Goal: Task Accomplishment & Management: Use online tool/utility

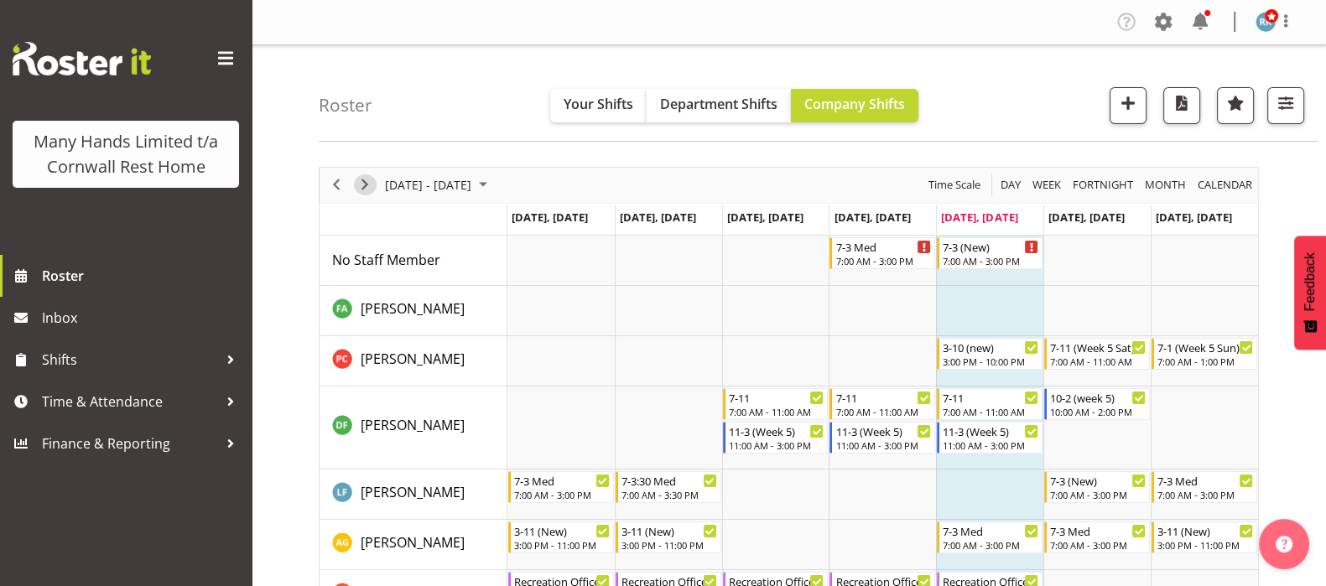
click at [362, 179] on span "Next" at bounding box center [365, 184] width 20 height 21
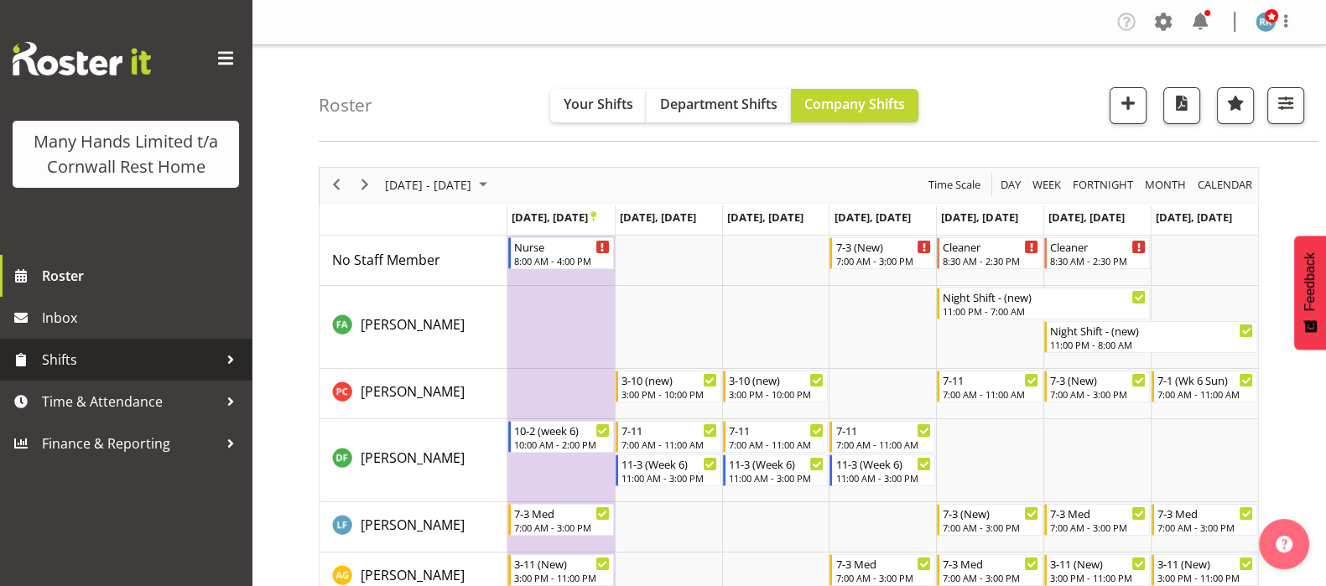
click at [59, 349] on span "Shifts" at bounding box center [130, 359] width 176 height 25
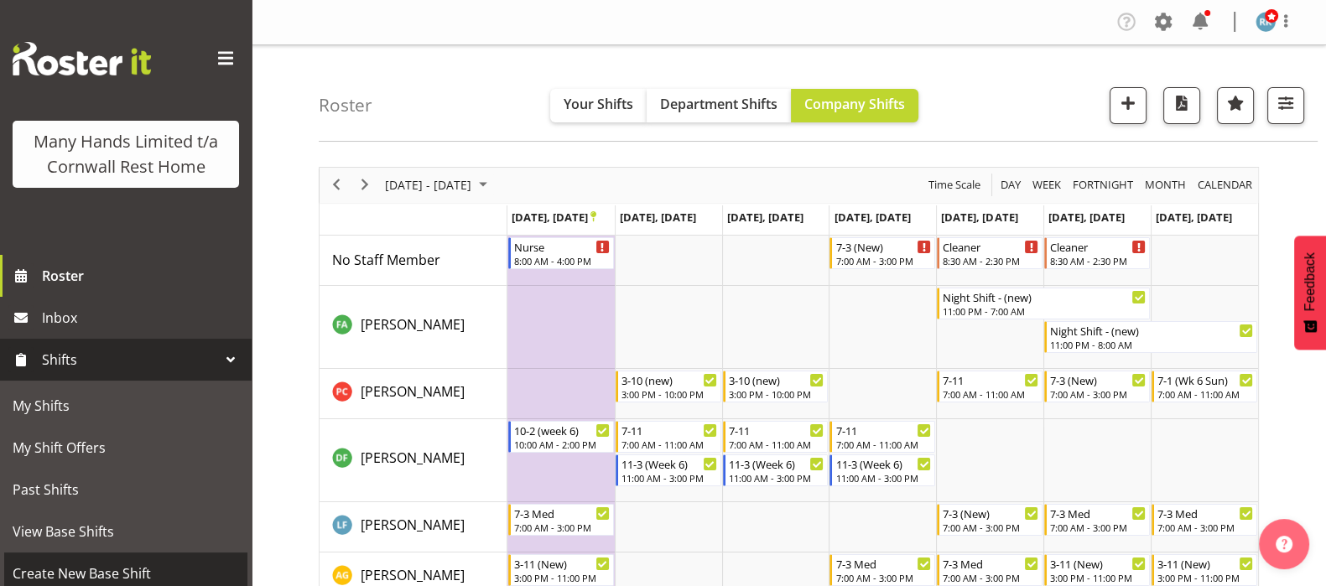
scroll to position [247, 0]
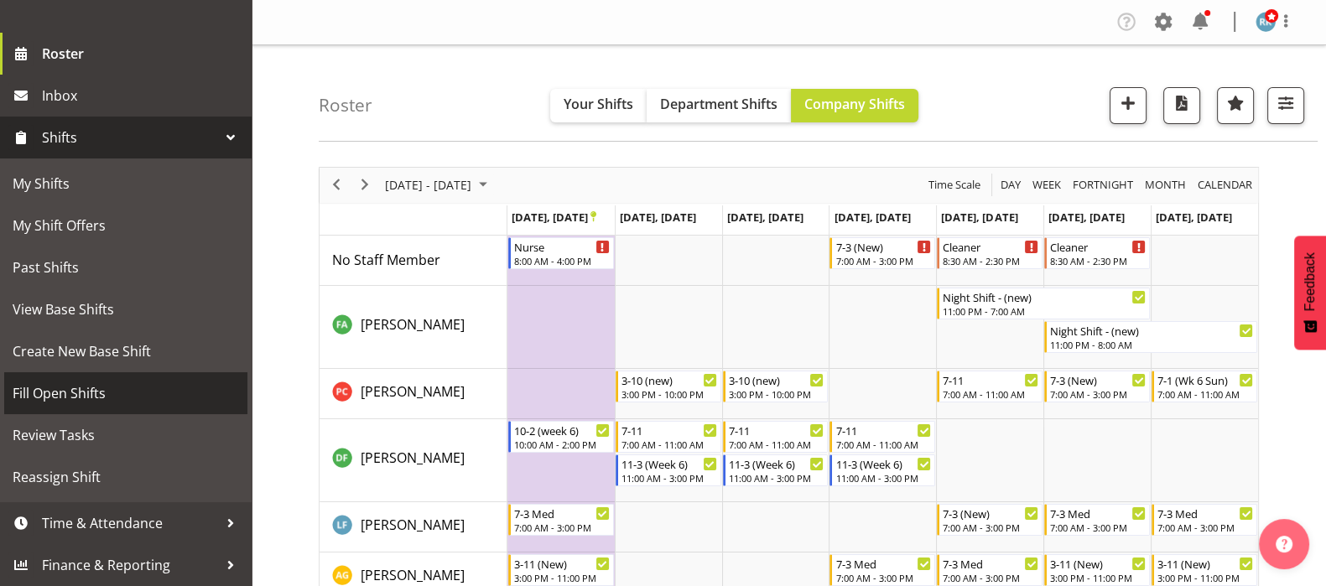
click at [73, 388] on span "Fill Open Shifts" at bounding box center [126, 393] width 227 height 25
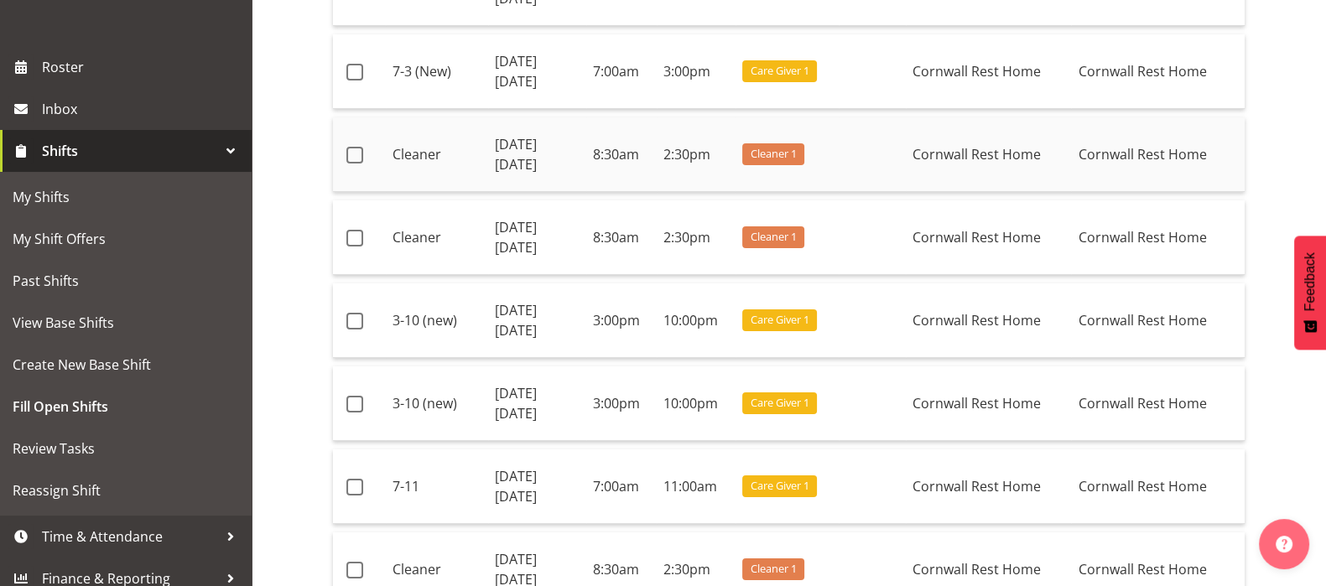
scroll to position [419, 0]
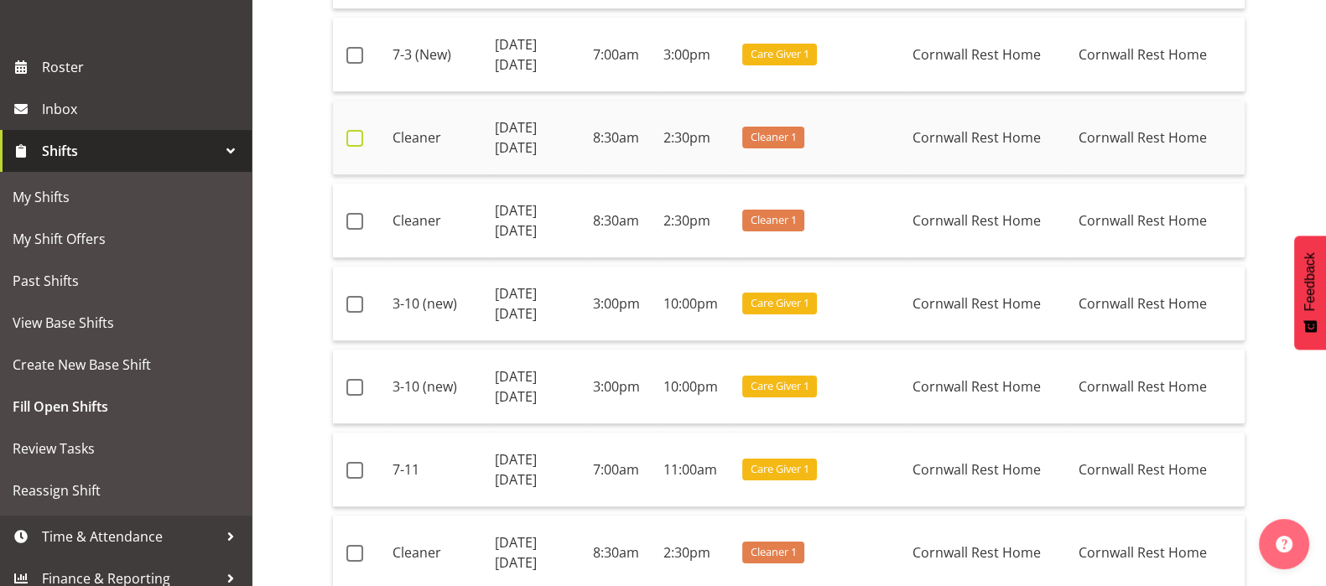
click at [358, 137] on span at bounding box center [354, 138] width 17 height 17
checkbox input "true"
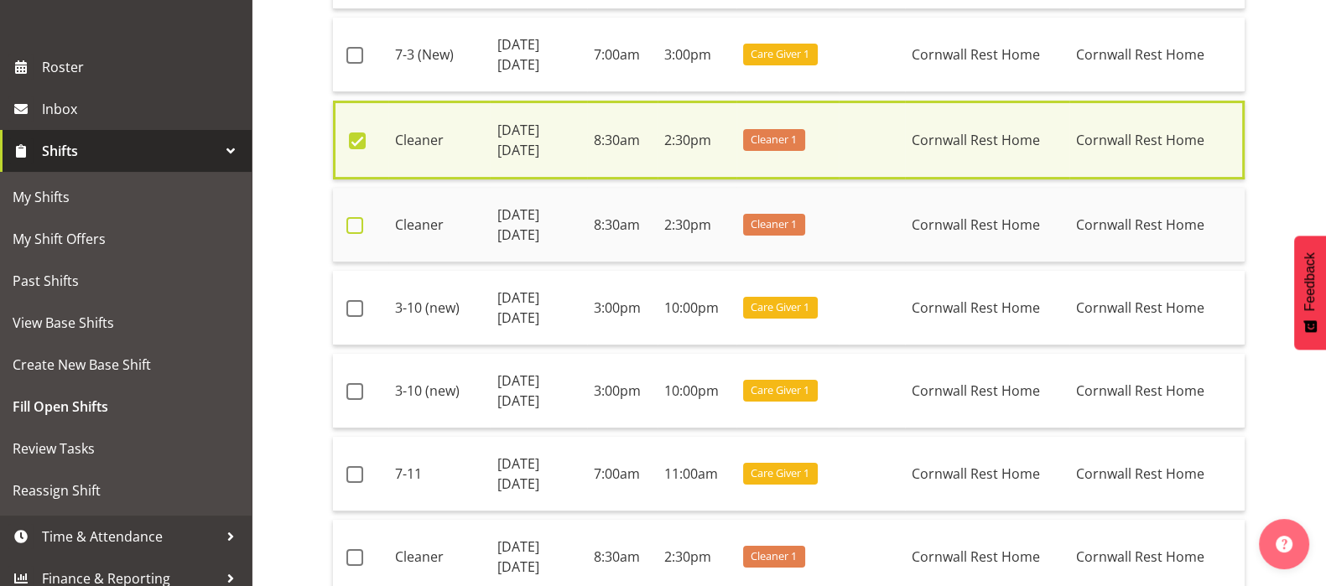
click at [357, 225] on span at bounding box center [354, 225] width 17 height 17
checkbox input "true"
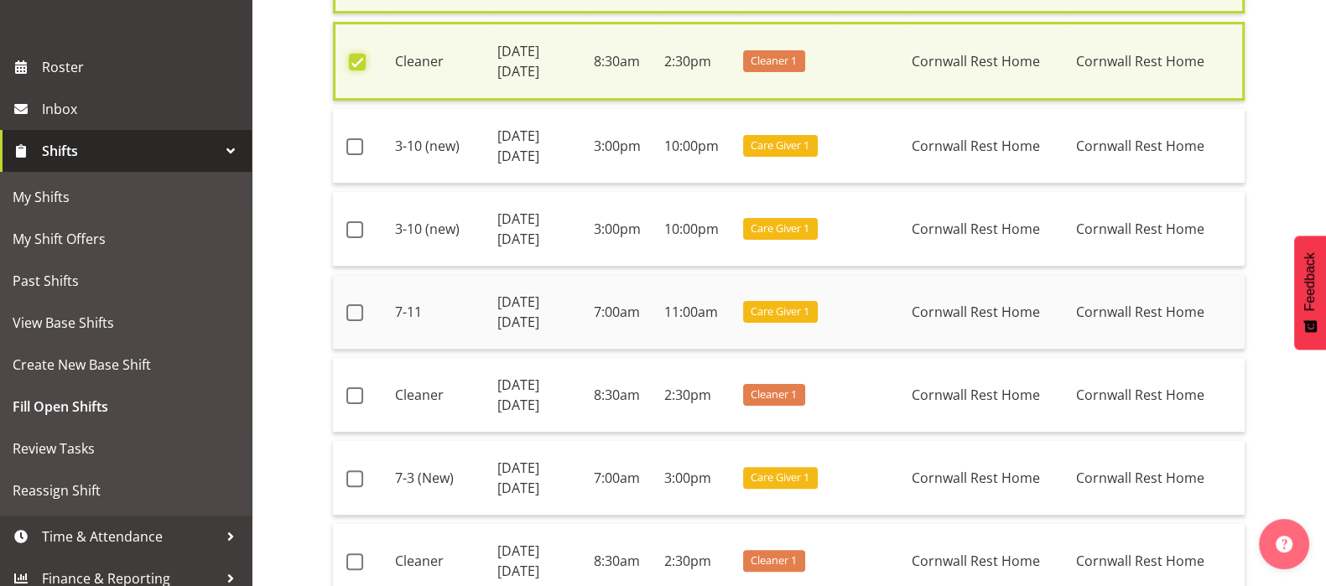
scroll to position [604, 0]
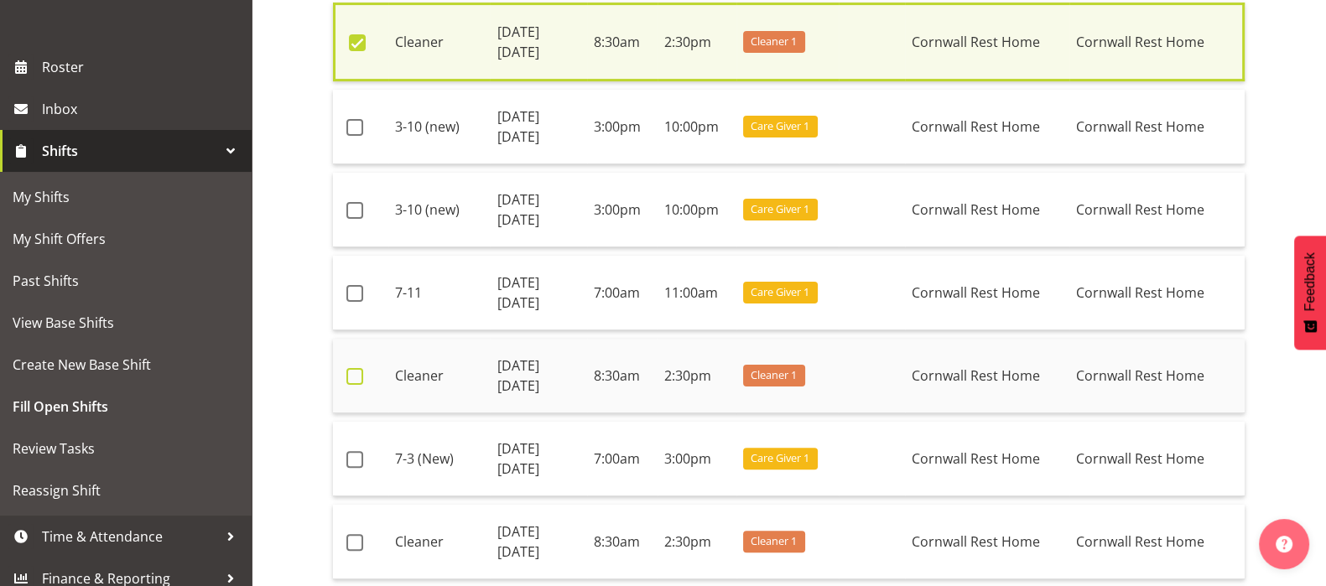
click at [346, 368] on span at bounding box center [354, 376] width 17 height 17
checkbox input "true"
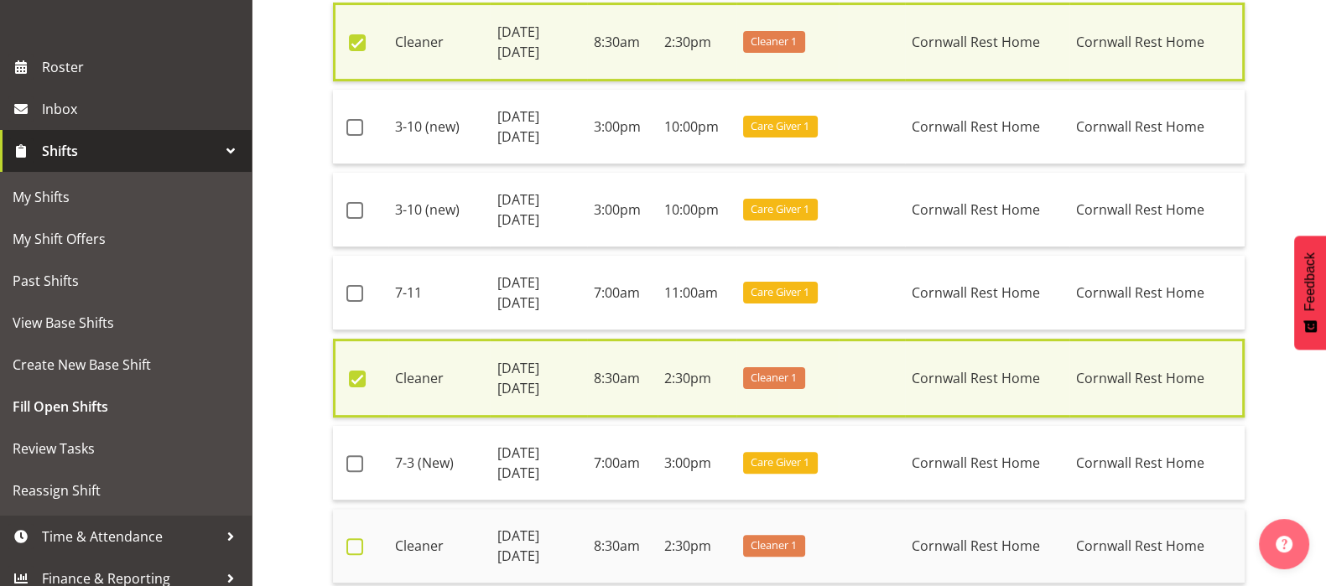
click at [352, 541] on span at bounding box center [354, 547] width 17 height 17
checkbox input "true"
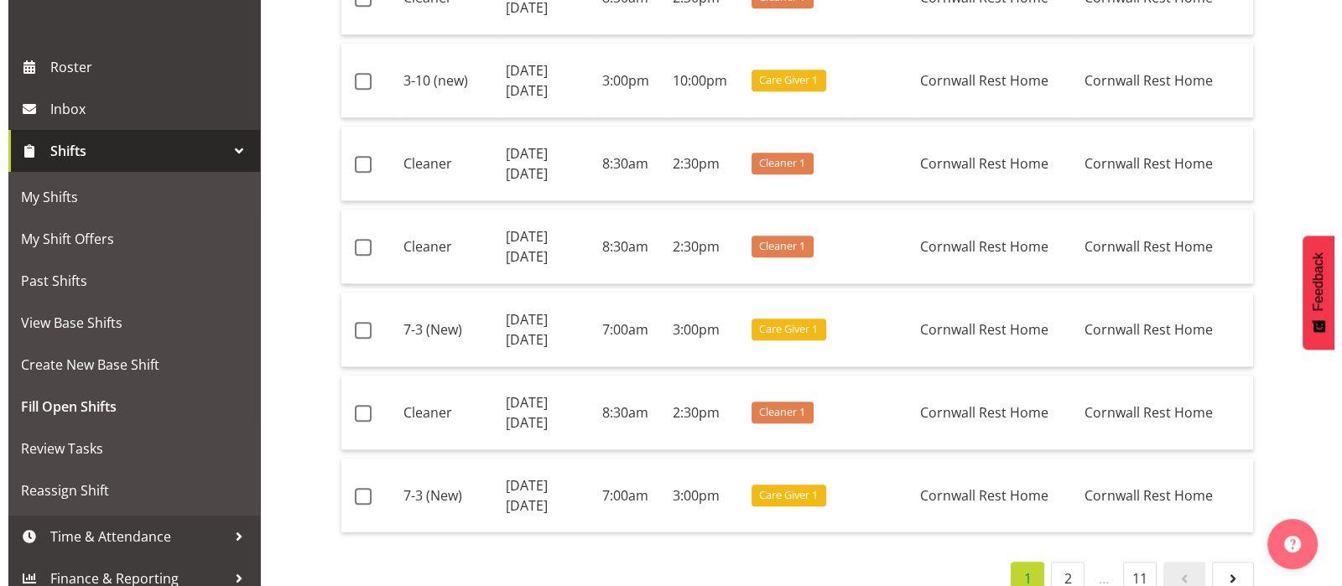
scroll to position [2393, 0]
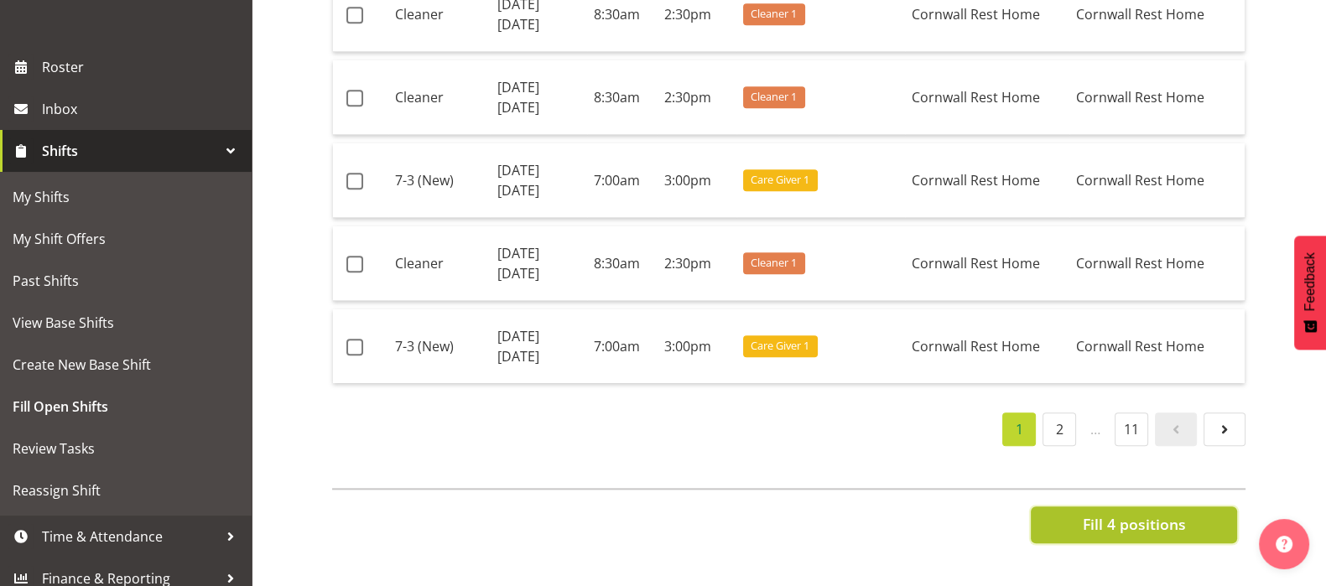
click at [1124, 513] on span "Fill 4 positions" at bounding box center [1133, 524] width 103 height 22
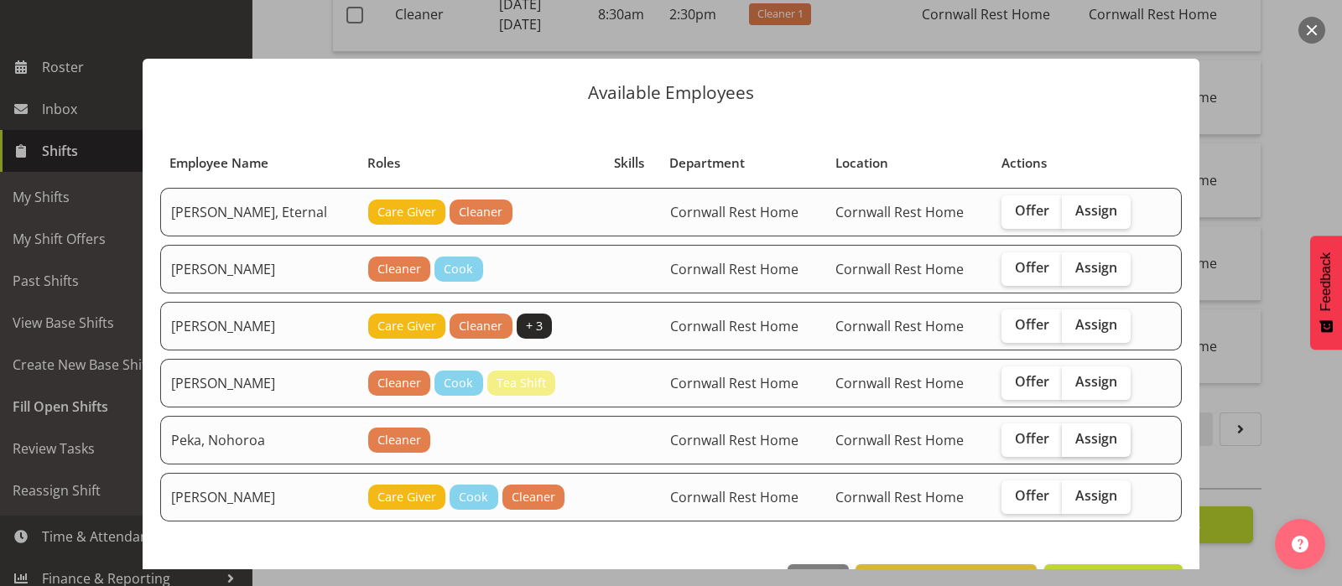
click at [1076, 437] on span "Assign" at bounding box center [1097, 438] width 42 height 17
click at [1070, 437] on input "Assign" at bounding box center [1067, 439] width 11 height 11
checkbox input "true"
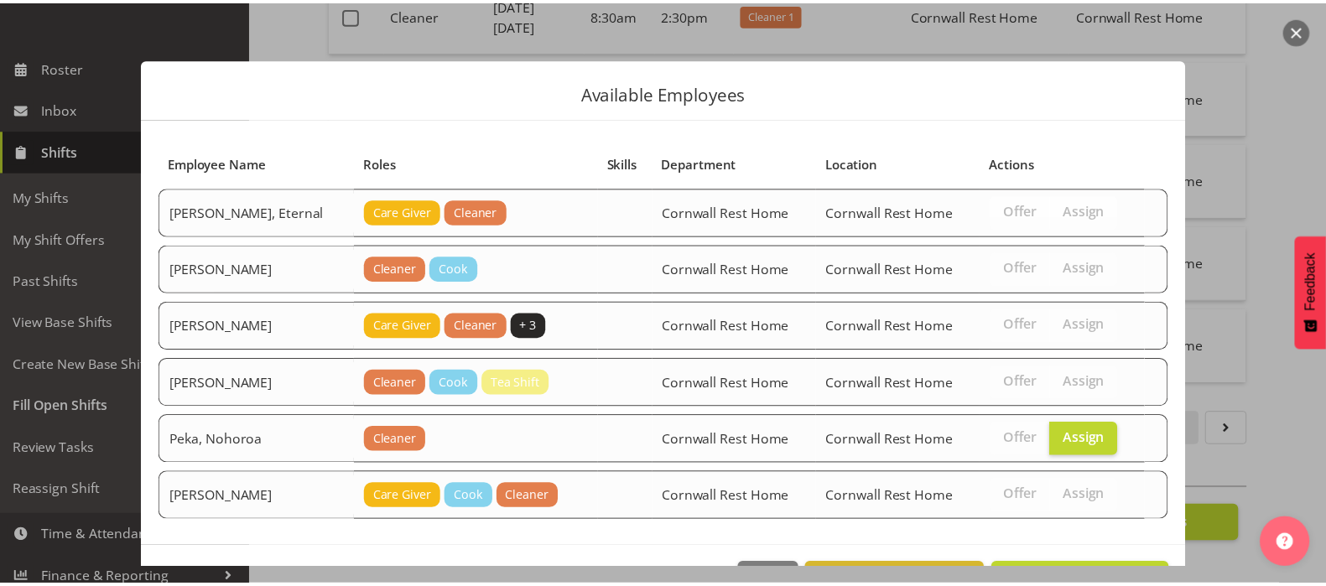
scroll to position [55, 0]
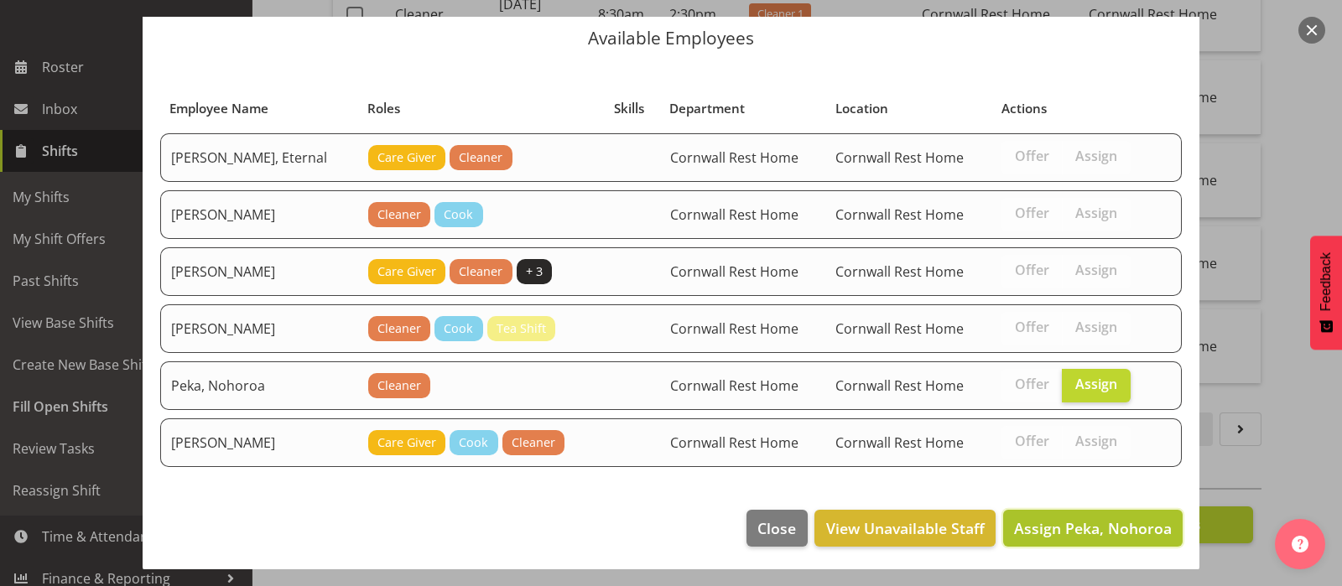
click at [1070, 523] on span "Assign Peka, Nohoroa" at bounding box center [1093, 528] width 158 height 20
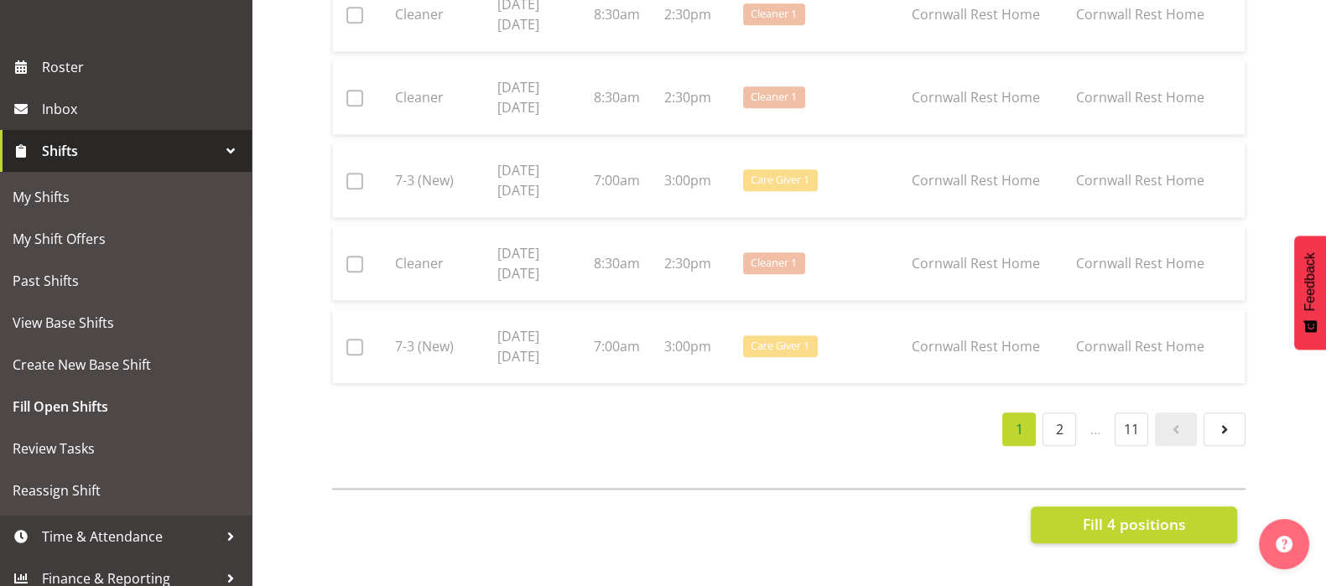
checkbox input "false"
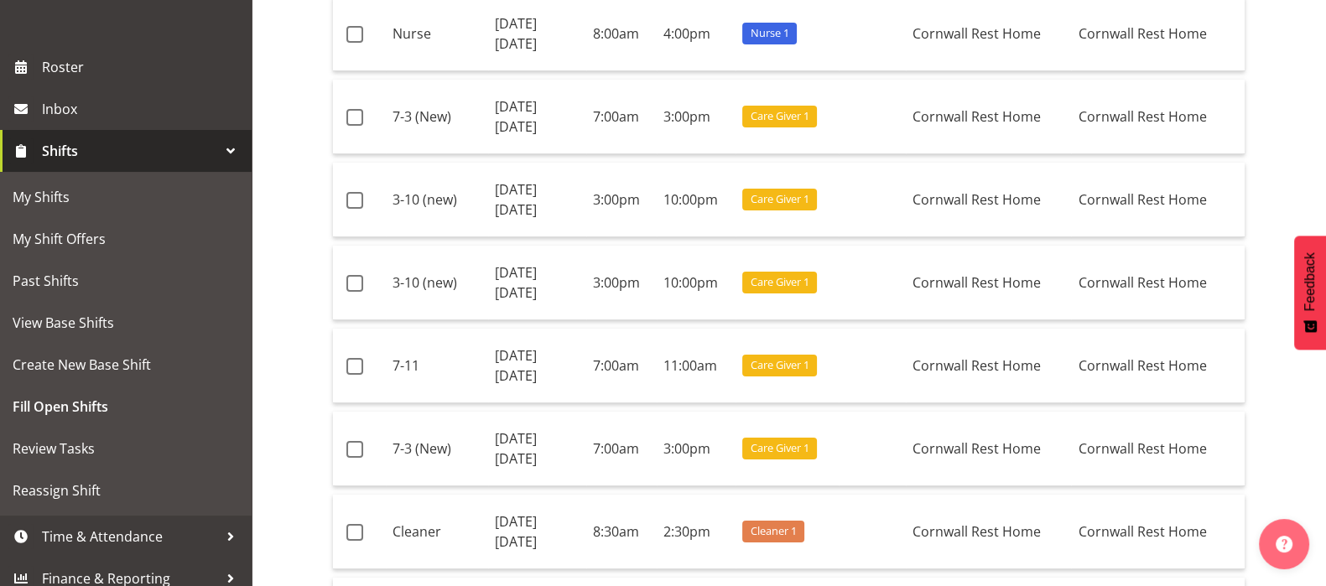
scroll to position [390, 0]
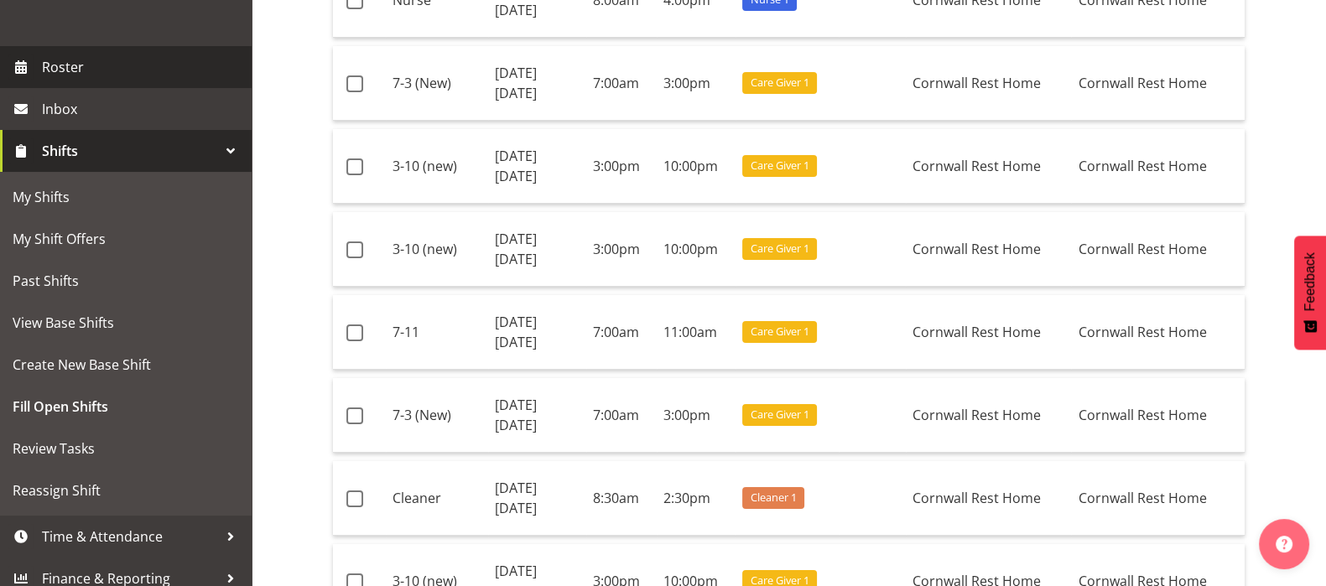
click at [52, 80] on span "Roster" at bounding box center [142, 67] width 201 height 25
